Goal: Information Seeking & Learning: Learn about a topic

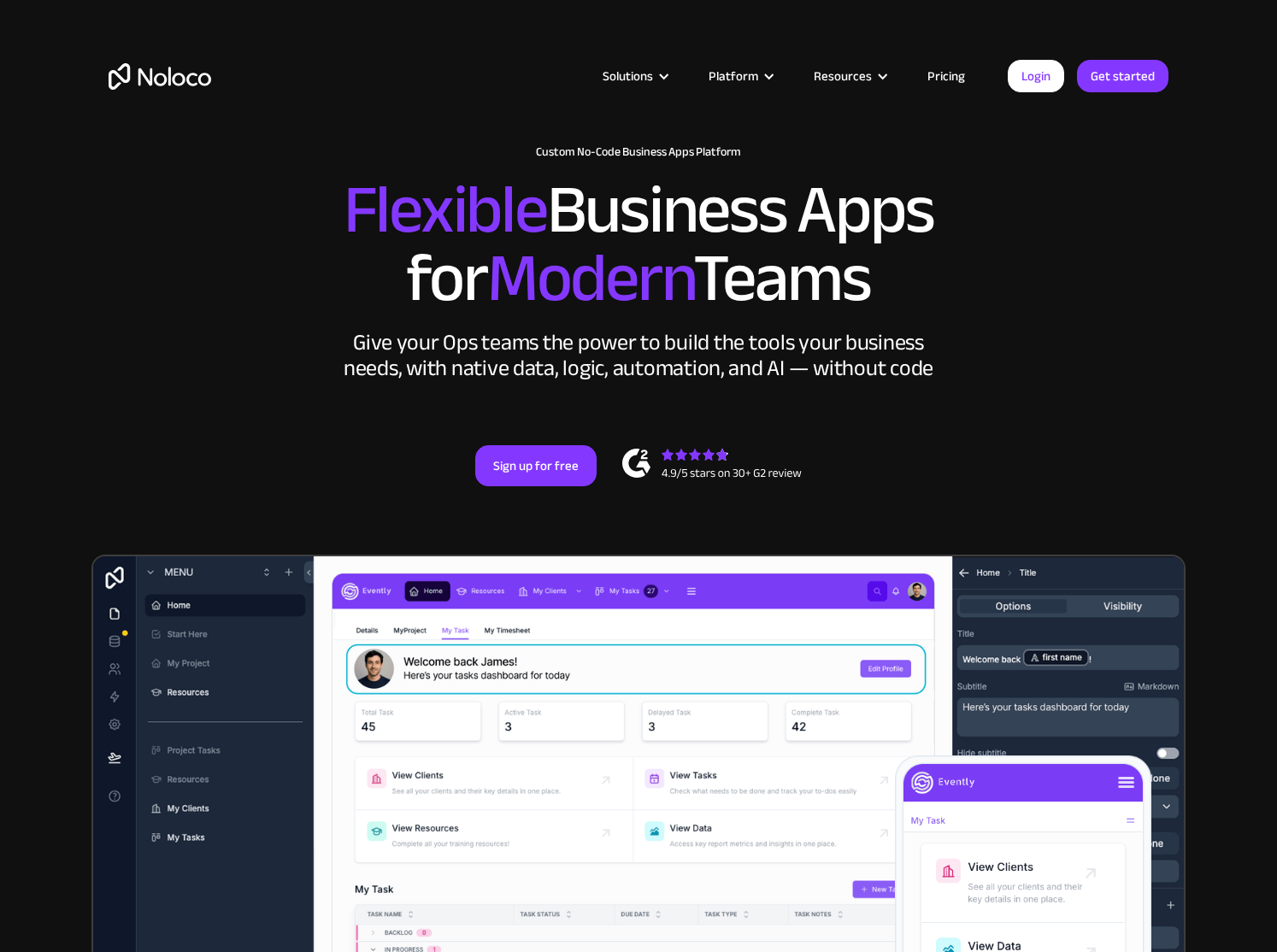
click at [937, 79] on link "Pricing" at bounding box center [946, 76] width 80 height 22
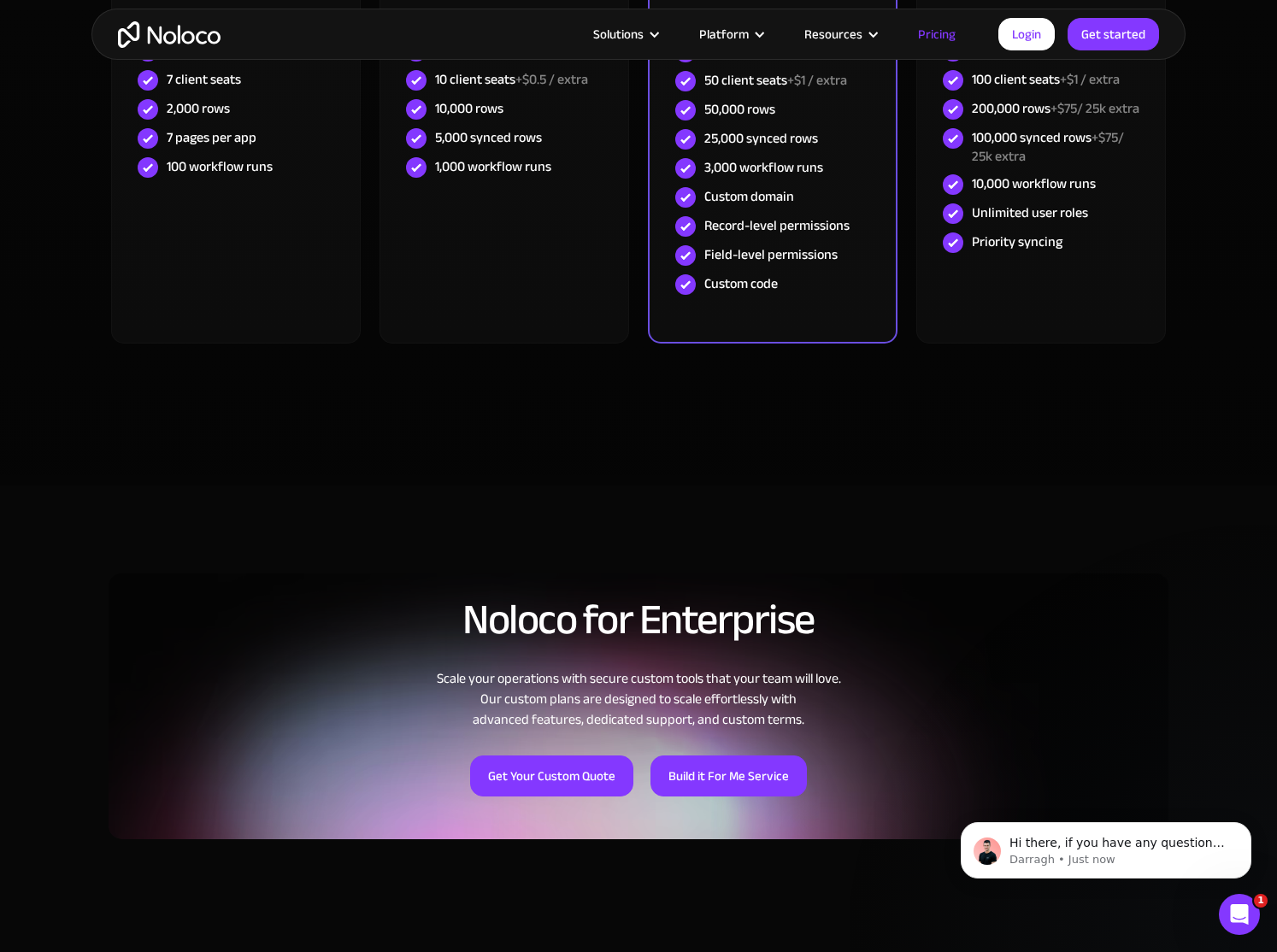
scroll to position [333, 0]
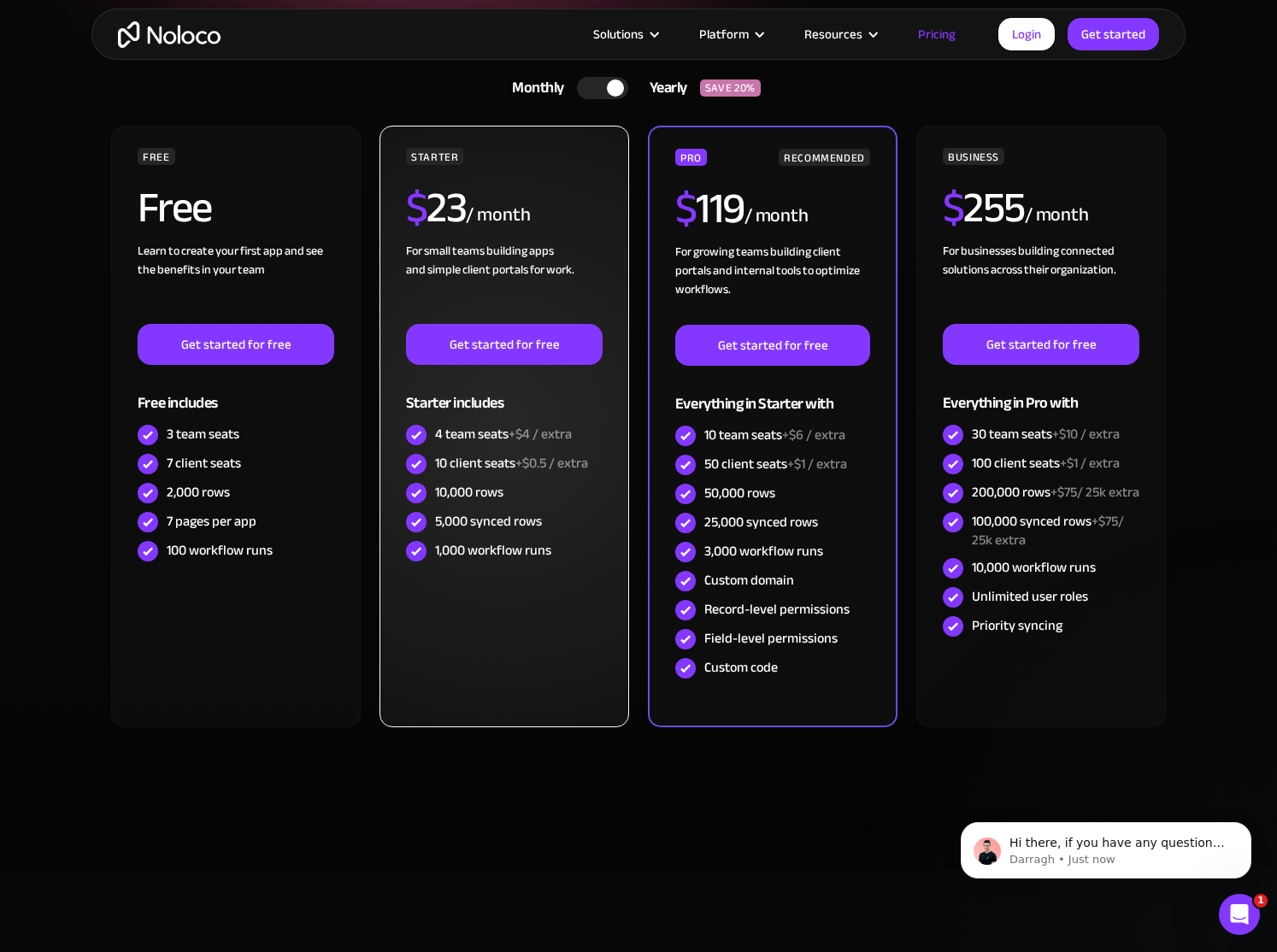
click at [593, 197] on div "$ 23 / month" at bounding box center [504, 214] width 197 height 56
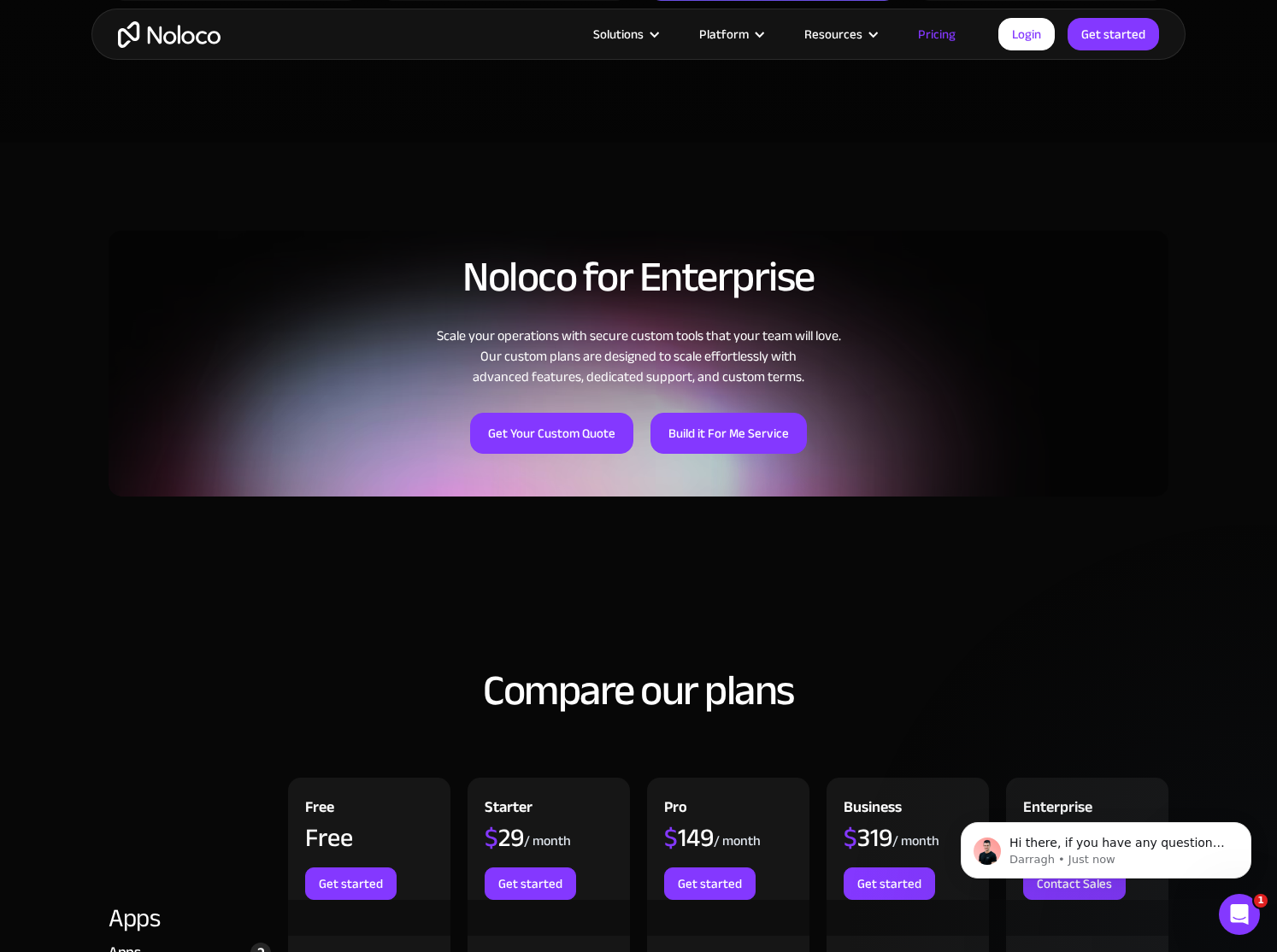
scroll to position [1235, 0]
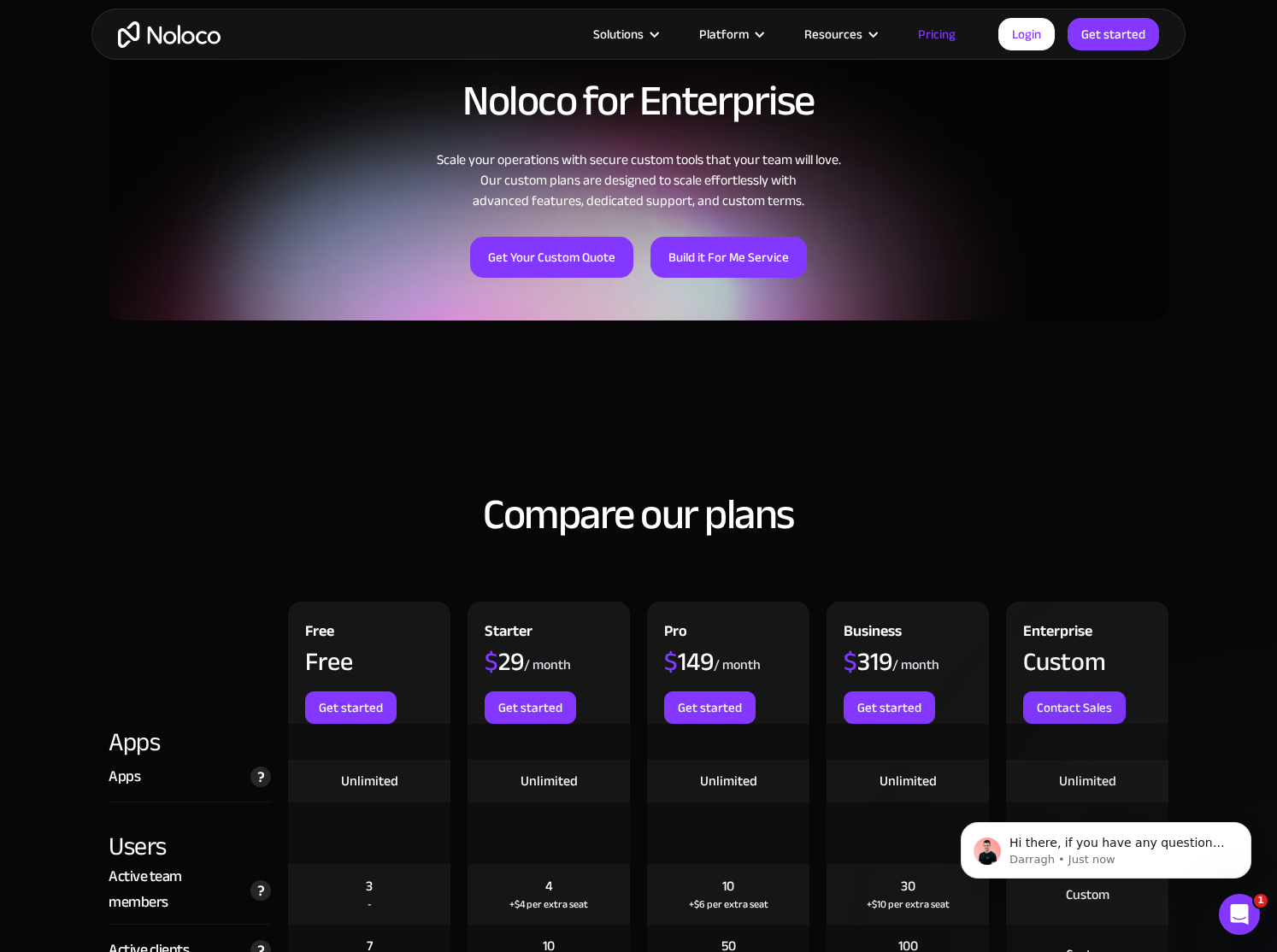
click at [844, 376] on section "Noloco for Enterprise Scale your operations with secure custom tools that your …" at bounding box center [638, 195] width 1277 height 456
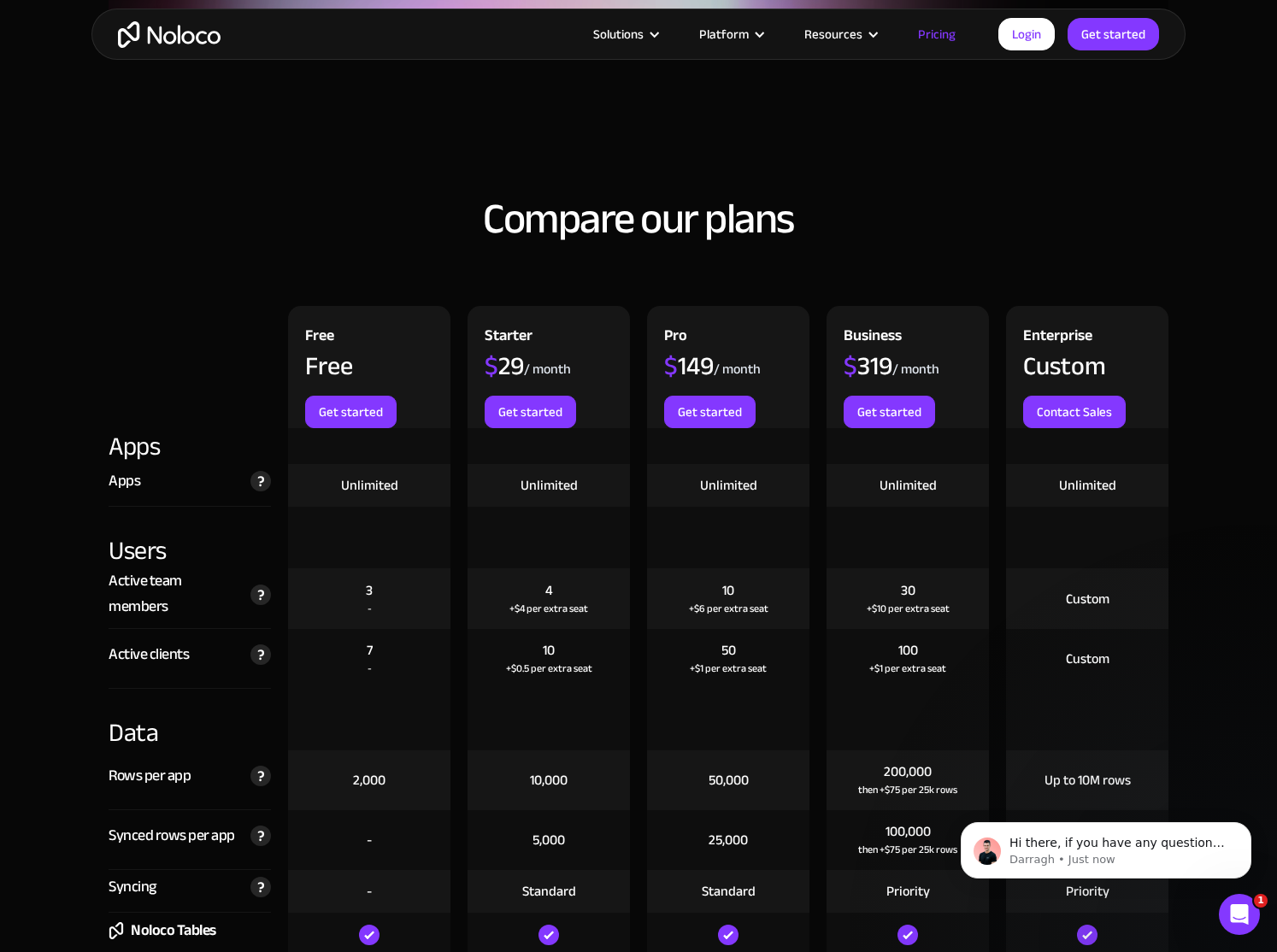
scroll to position [1619, 0]
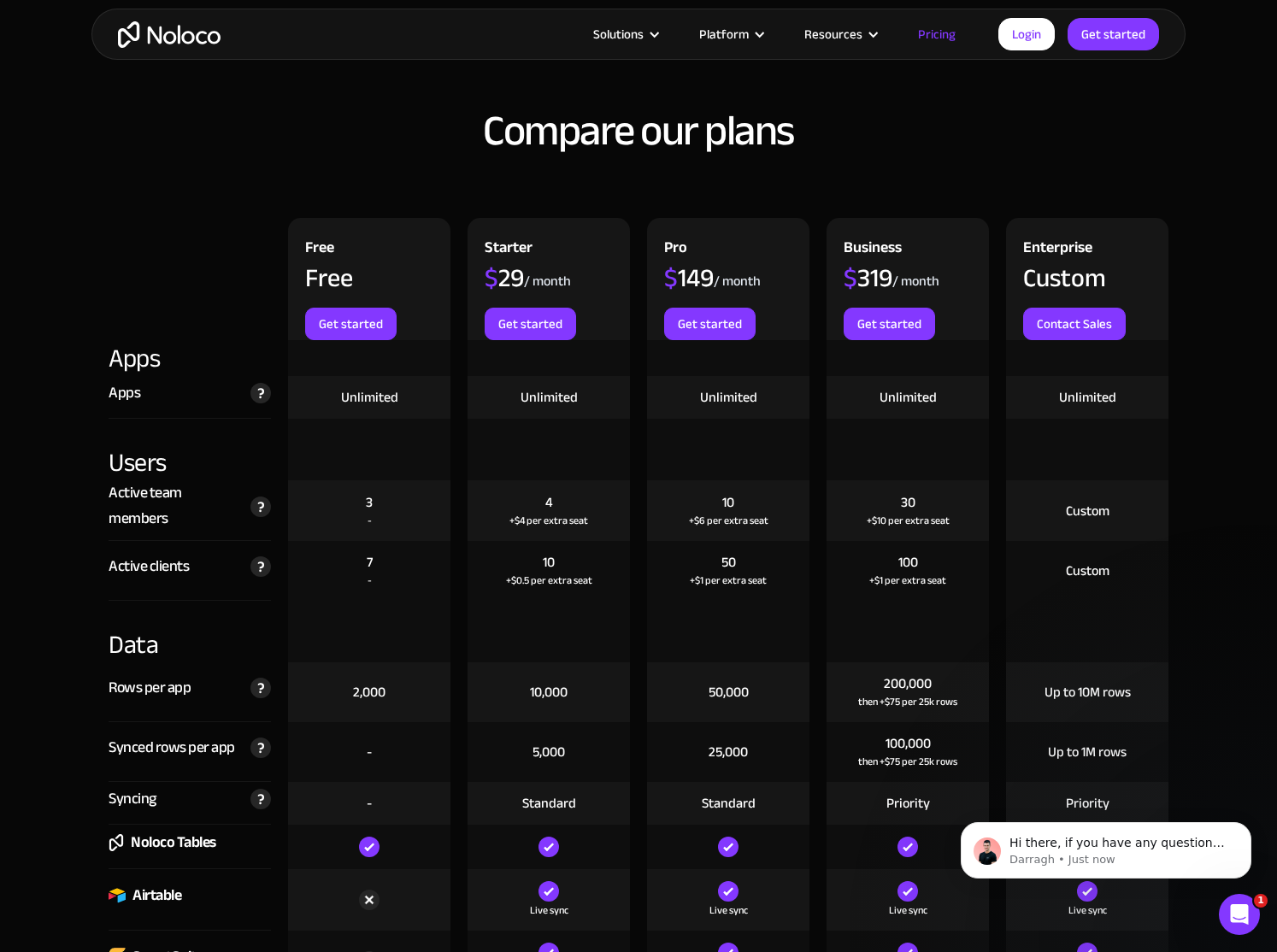
click at [768, 263] on div "Pro $ 149 / month Get started" at bounding box center [728, 279] width 162 height 122
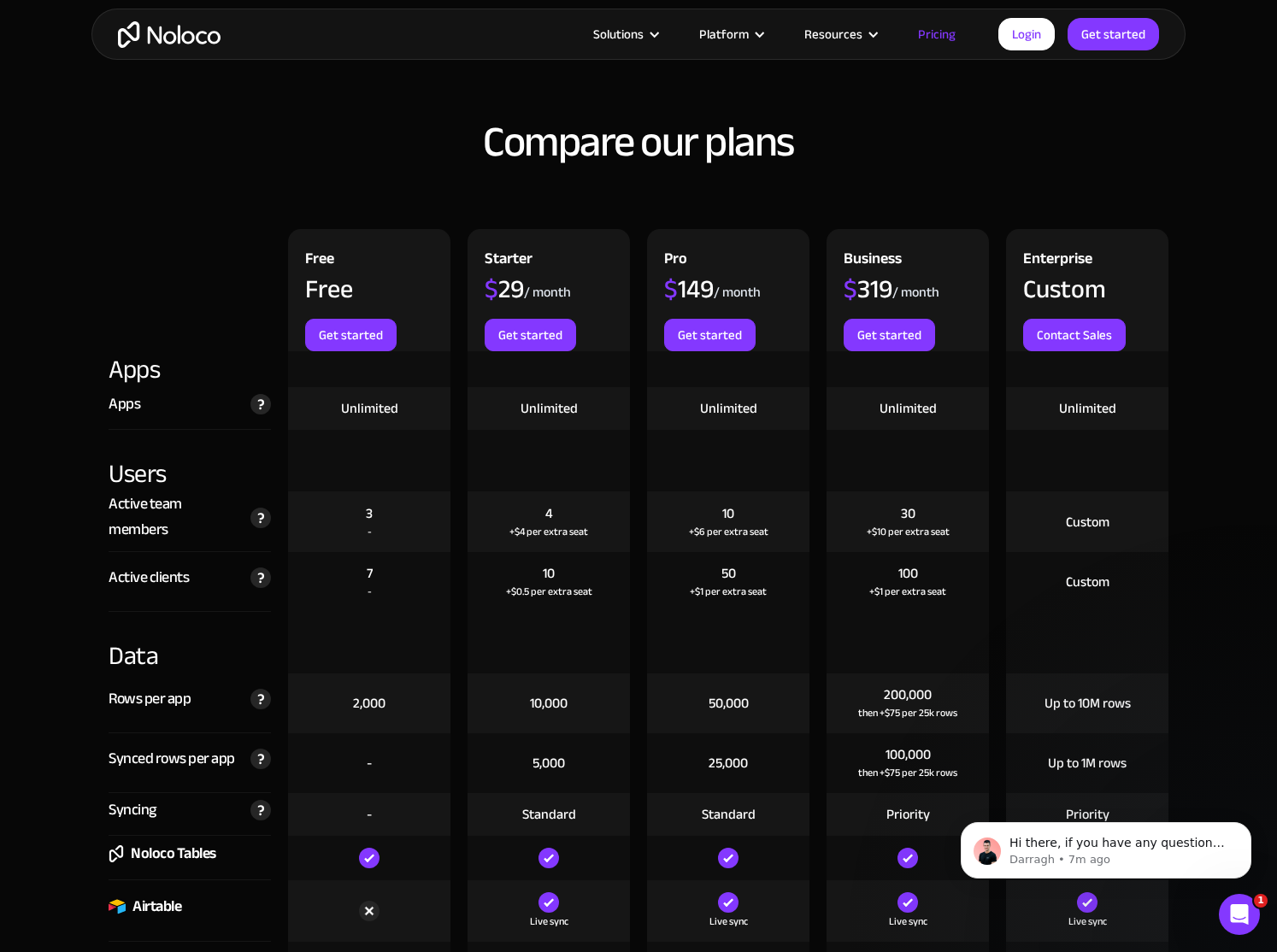
scroll to position [1597, 0]
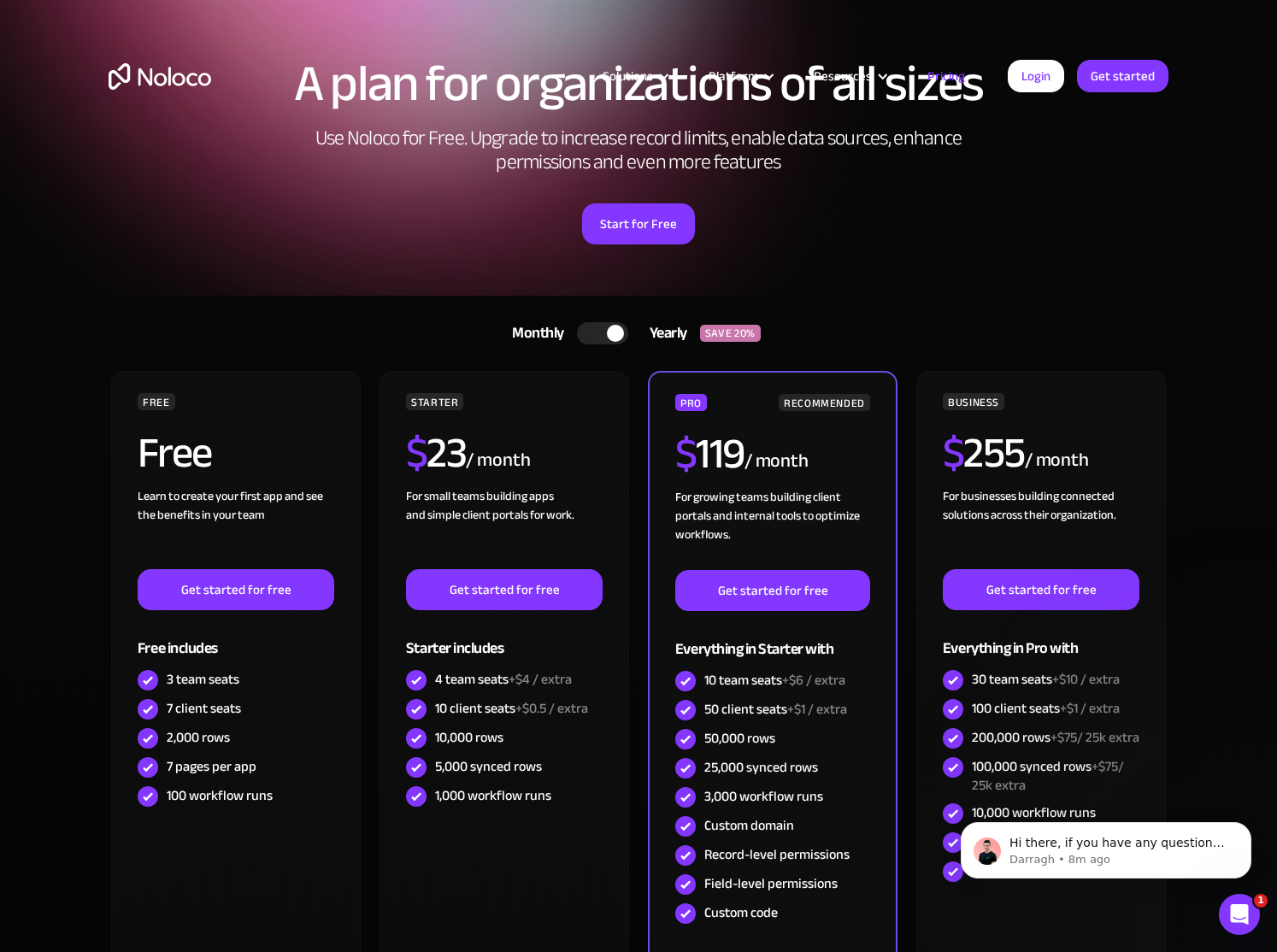
scroll to position [0, 0]
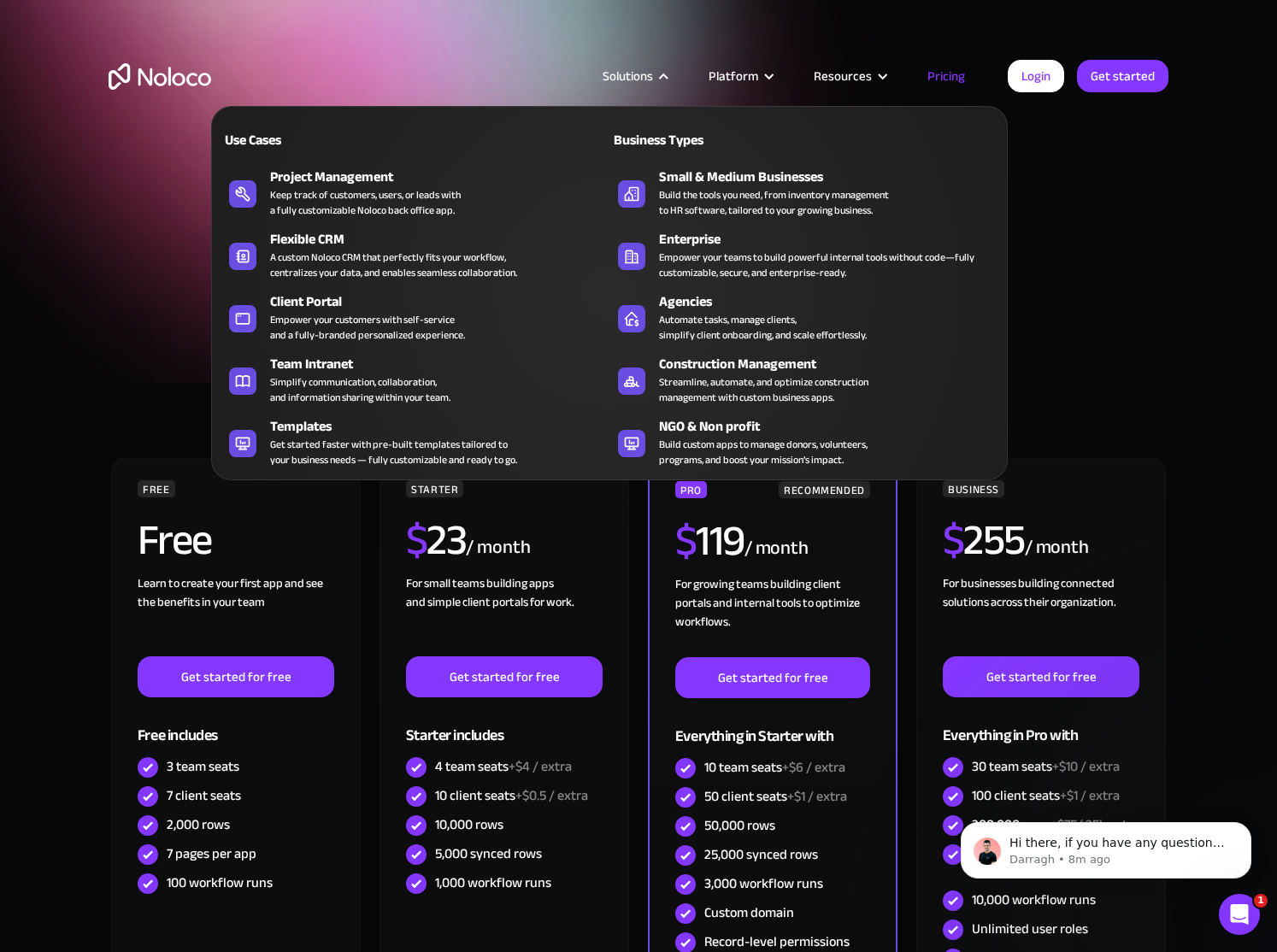
click at [634, 76] on div "Solutions" at bounding box center [628, 76] width 50 height 22
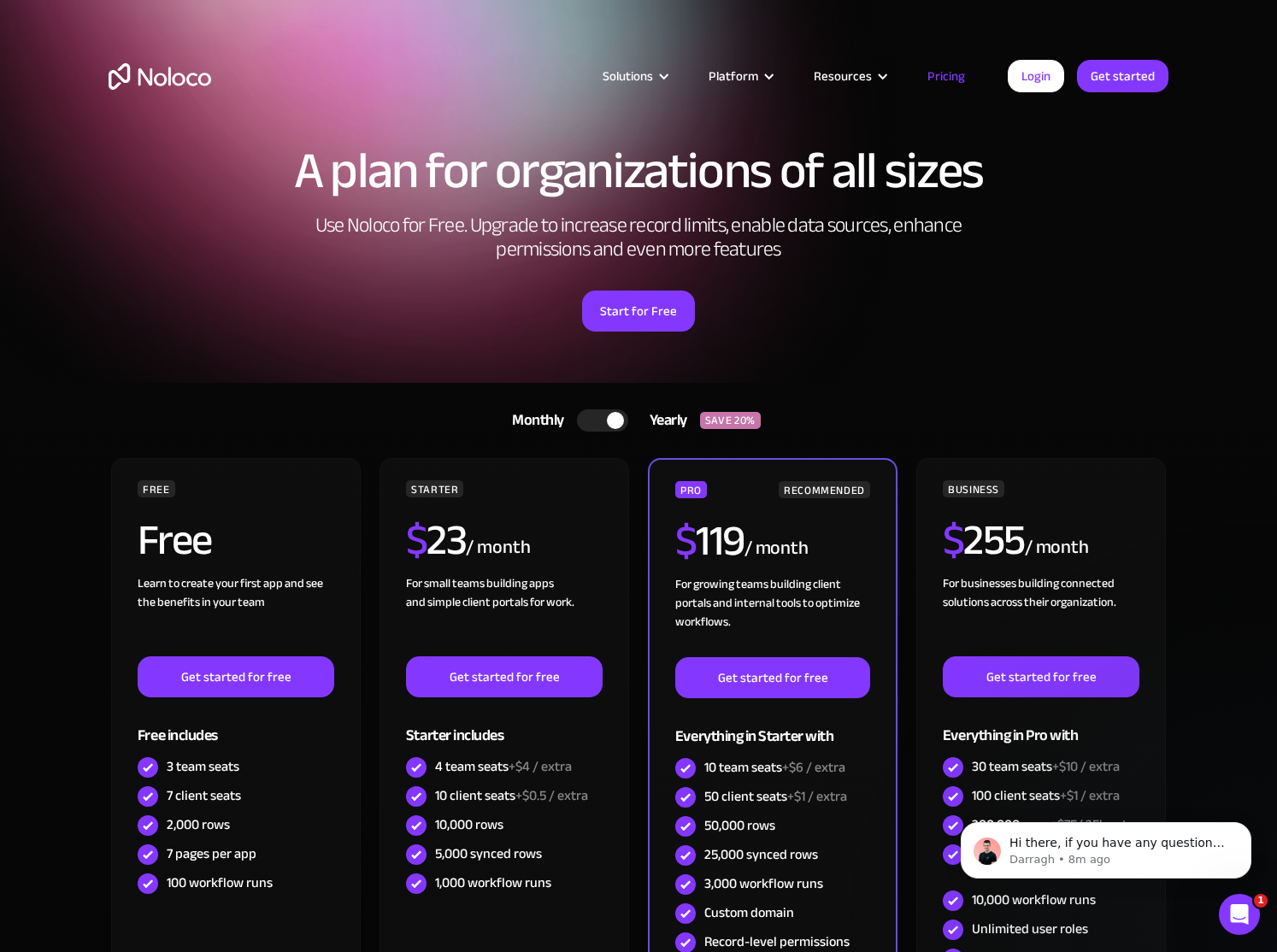
click at [169, 85] on img "home" at bounding box center [160, 76] width 102 height 26
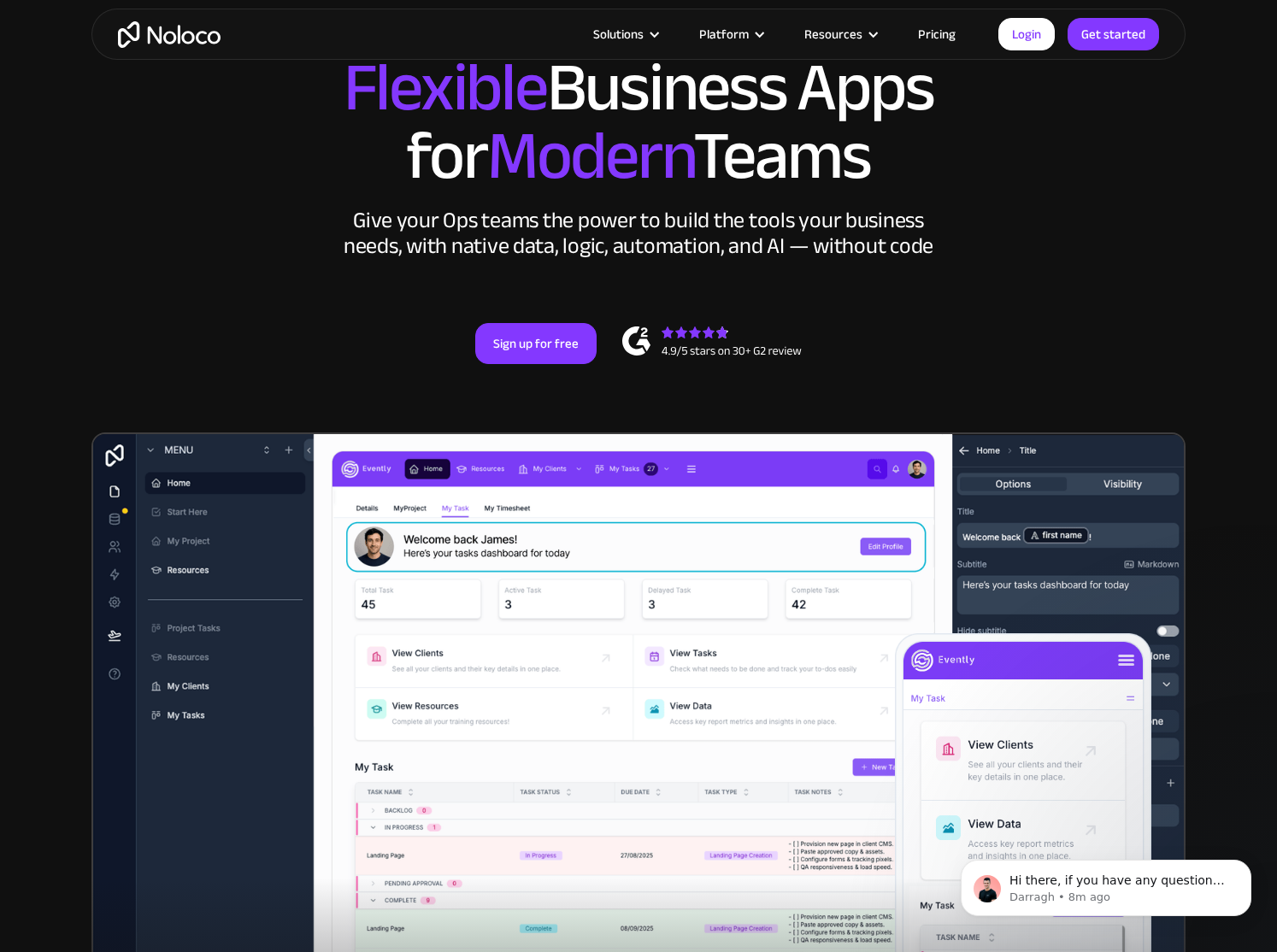
scroll to position [199, 0]
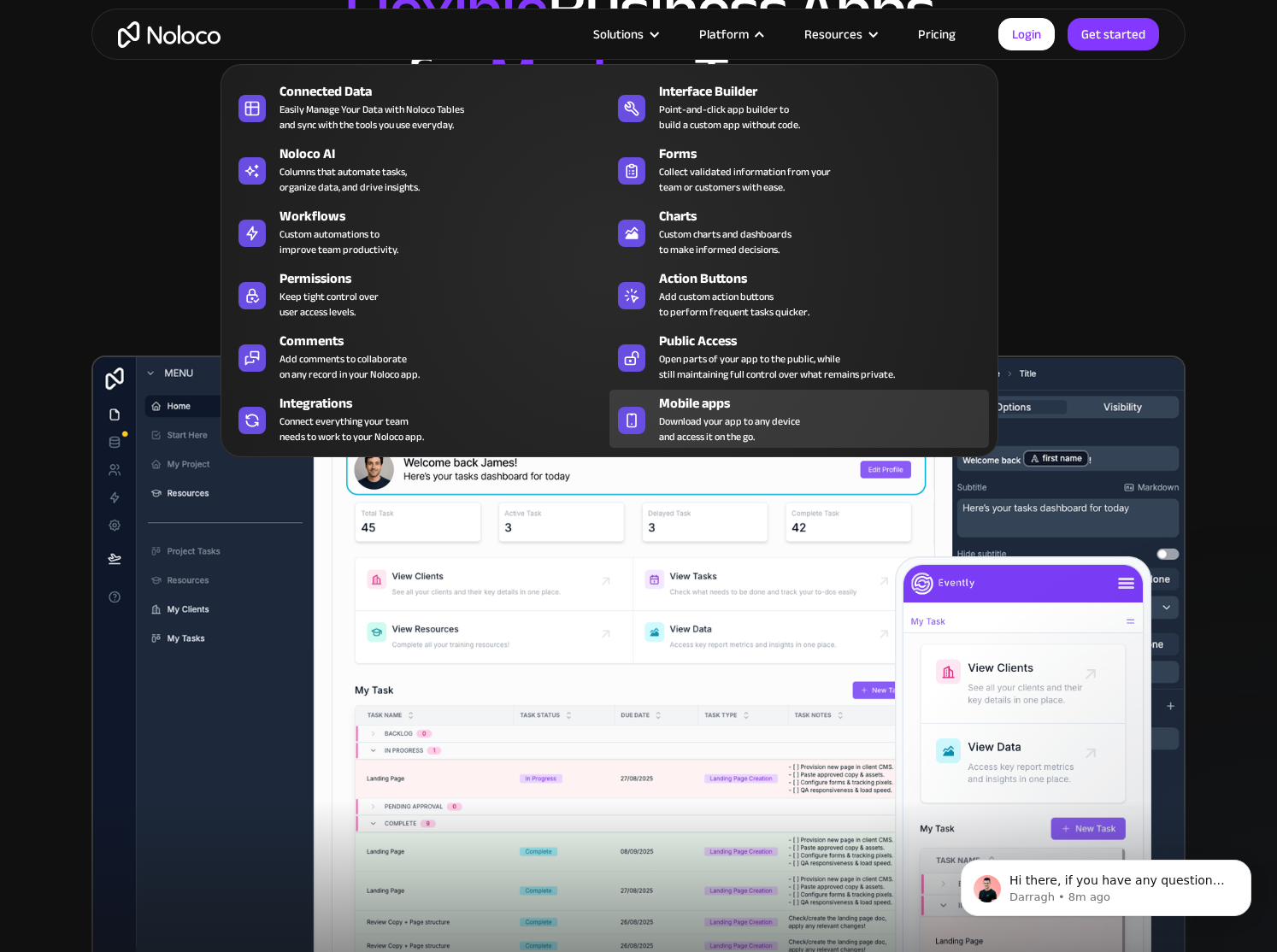
click at [737, 418] on span "Download your app to any device and access it on the go." at bounding box center [729, 428] width 141 height 31
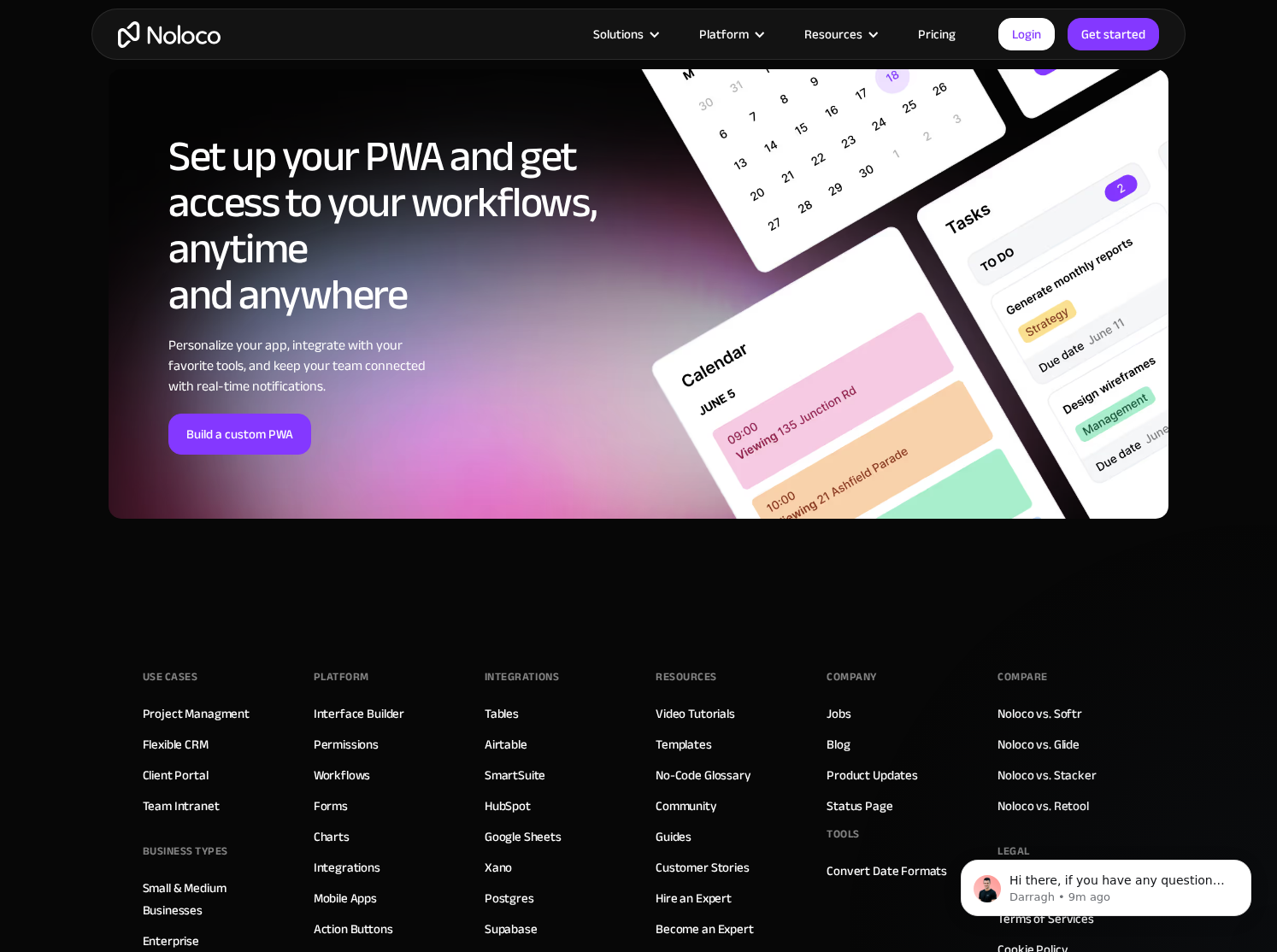
scroll to position [5969, 0]
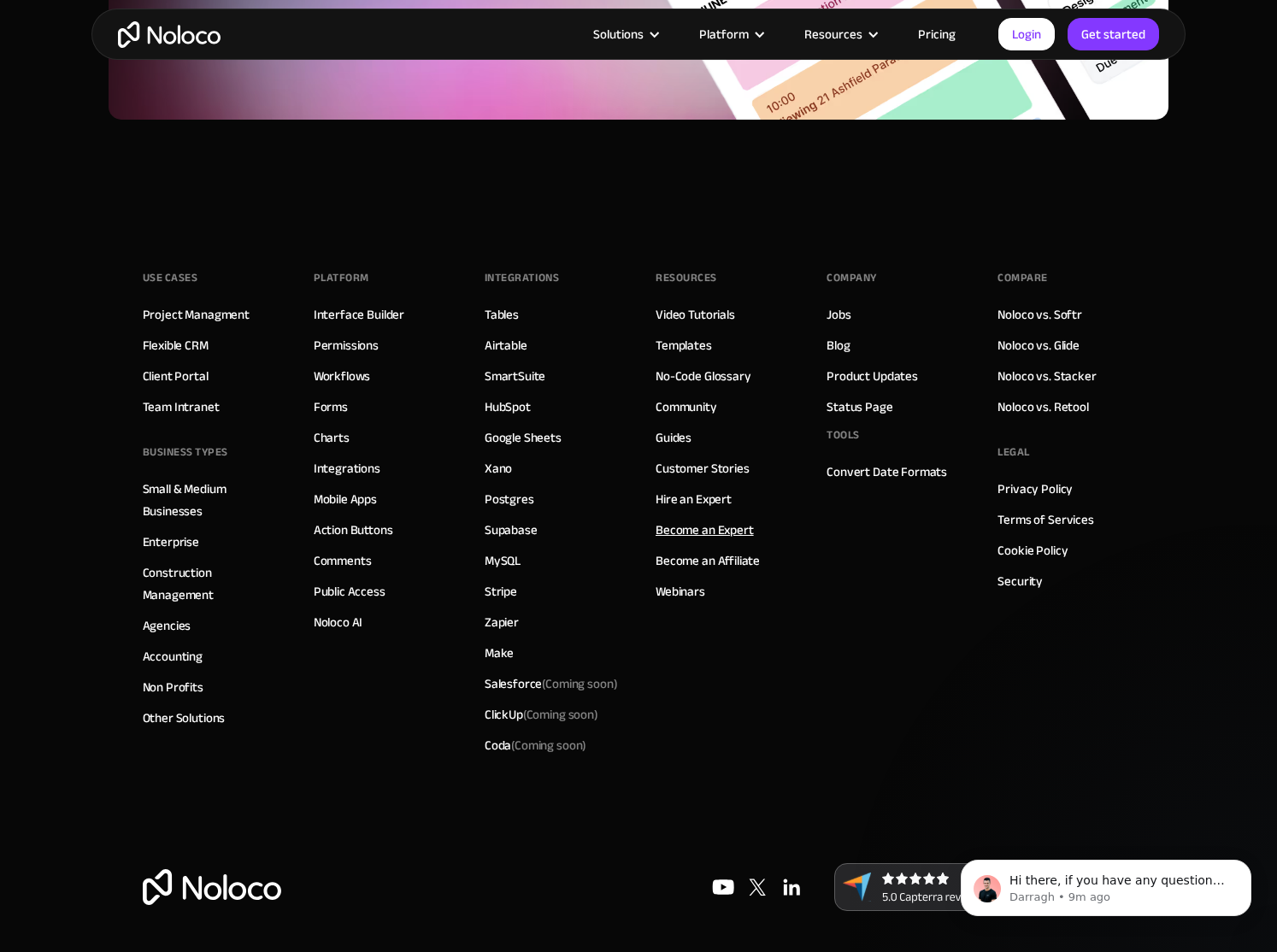
click at [691, 524] on link "Become an Expert" at bounding box center [705, 530] width 99 height 22
click at [842, 309] on link "Jobs" at bounding box center [838, 315] width 24 height 22
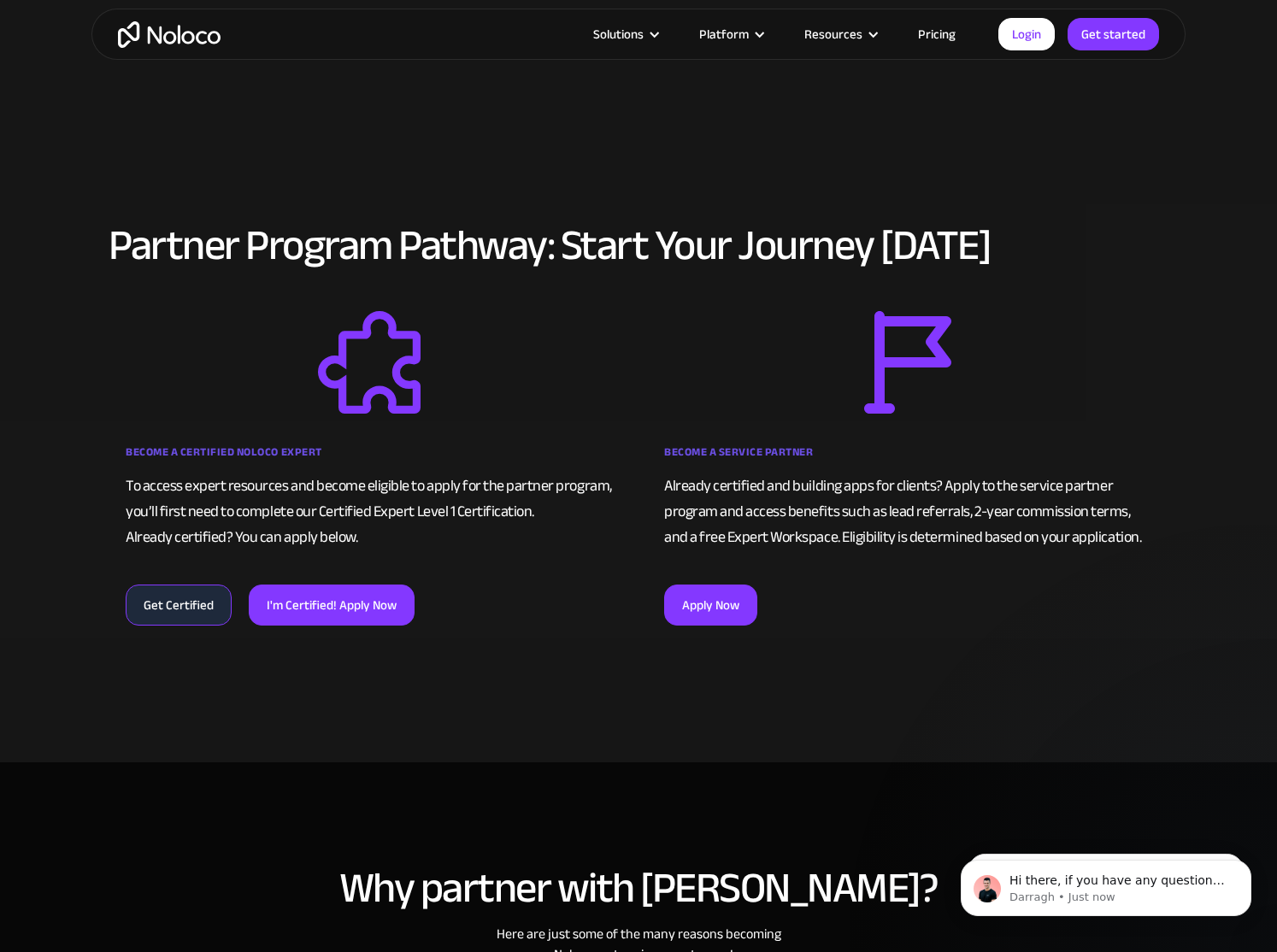
scroll to position [932, 0]
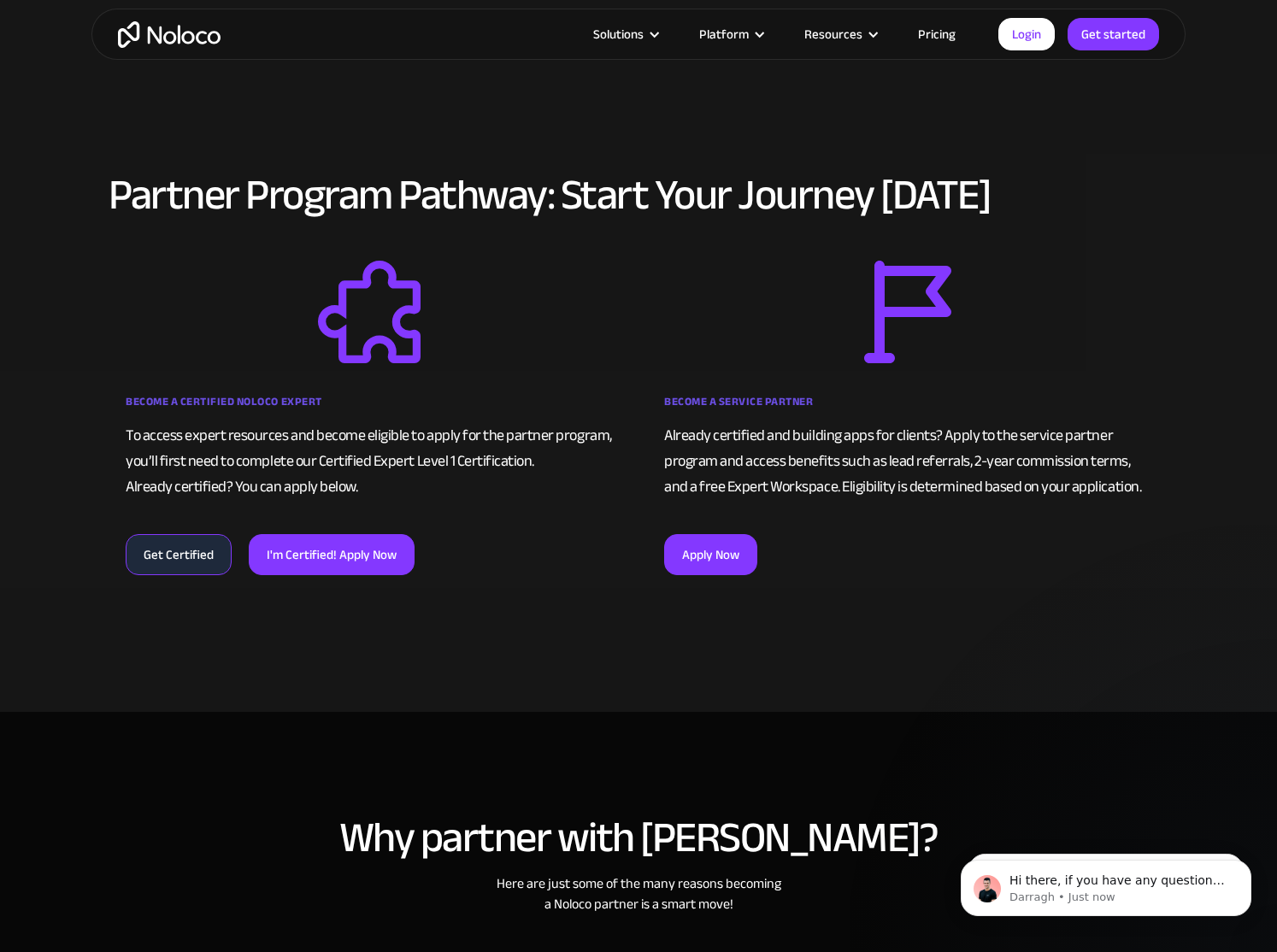
click at [190, 560] on link "Get Certified" at bounding box center [179, 555] width 106 height 41
